Goal: Information Seeking & Learning: Stay updated

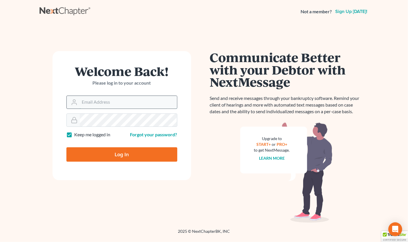
click at [100, 100] on input "Email Address" at bounding box center [128, 102] width 97 height 13
click at [100, 105] on input "Email Address" at bounding box center [128, 102] width 97 height 13
type input "[EMAIL_ADDRESS][DOMAIN_NAME]"
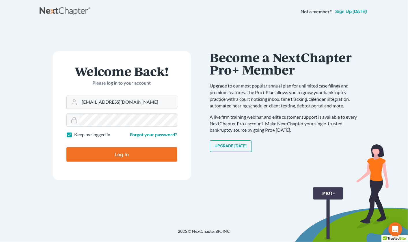
click at [81, 158] on input "Log In" at bounding box center [121, 154] width 111 height 14
type input "Thinking..."
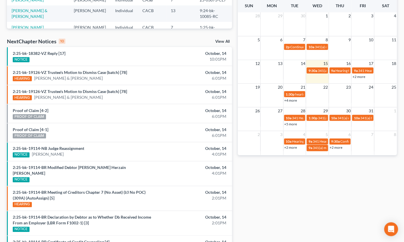
scroll to position [151, 0]
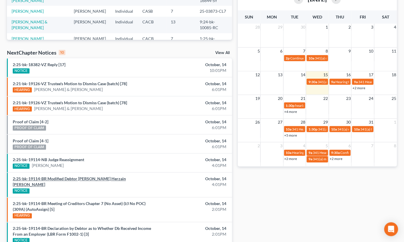
click at [89, 177] on link "2:25-bk-19114-BR Modified Debtor Edgar Herzain Jimenez" at bounding box center [69, 182] width 113 height 11
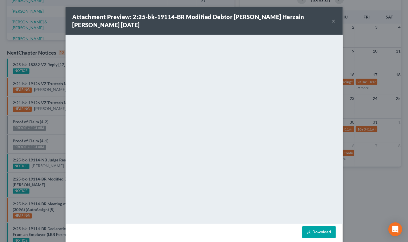
click at [333, 17] on button "×" at bounding box center [334, 20] width 4 height 7
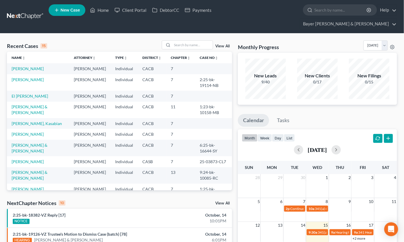
scroll to position [0, 0]
click at [90, 200] on div "NextChapter Notices 10 View All" at bounding box center [119, 204] width 225 height 9
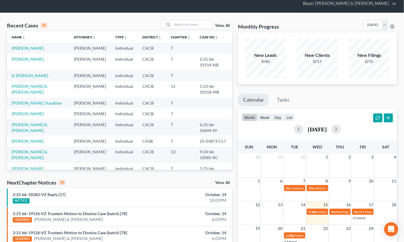
scroll to position [32, 0]
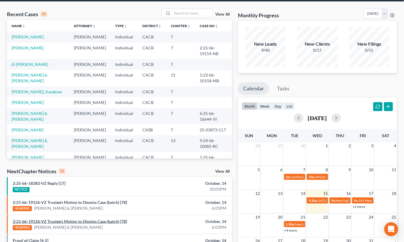
click at [90, 219] on link "2:21-bk-19126-VZ Trustee's Motion to Dismiss Case (batch) [78]" at bounding box center [70, 221] width 114 height 5
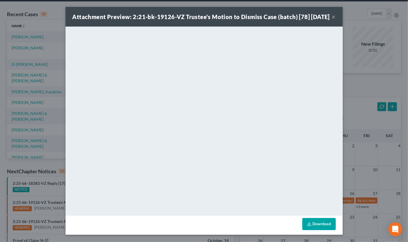
click at [332, 19] on button "×" at bounding box center [334, 16] width 4 height 7
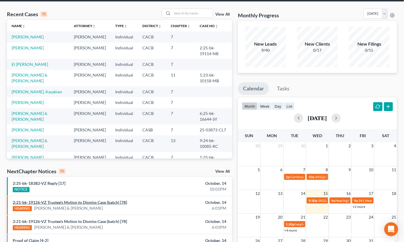
click at [114, 200] on link "2:21-bk-19126-VZ Trustee's Motion to Dismiss Case (batch) [78]" at bounding box center [70, 202] width 114 height 5
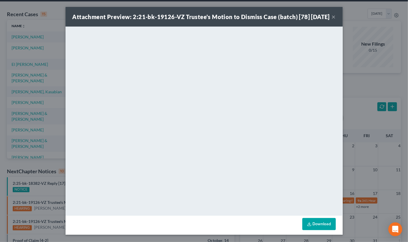
click at [332, 20] on button "×" at bounding box center [334, 16] width 4 height 7
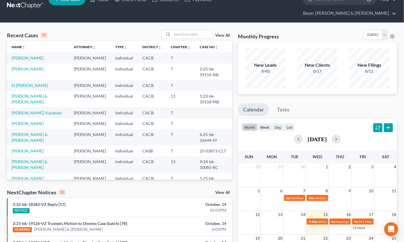
scroll to position [0, 0]
